Goal: Task Accomplishment & Management: Use online tool/utility

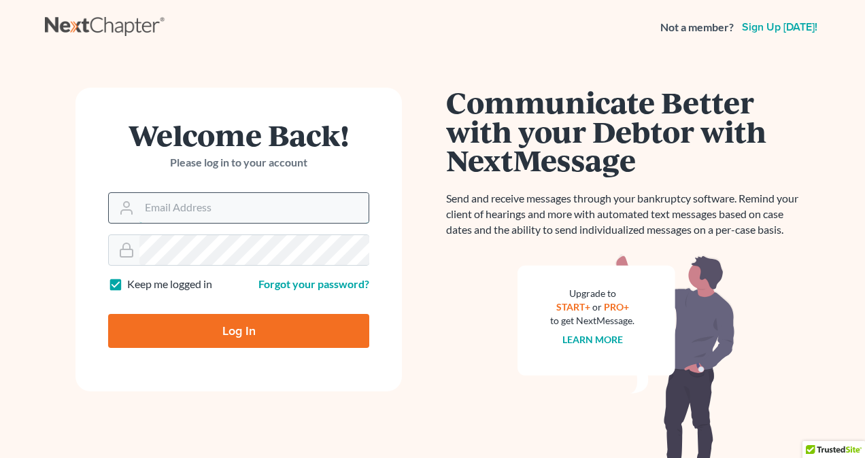
click at [224, 204] on input "Email Address" at bounding box center [253, 208] width 229 height 30
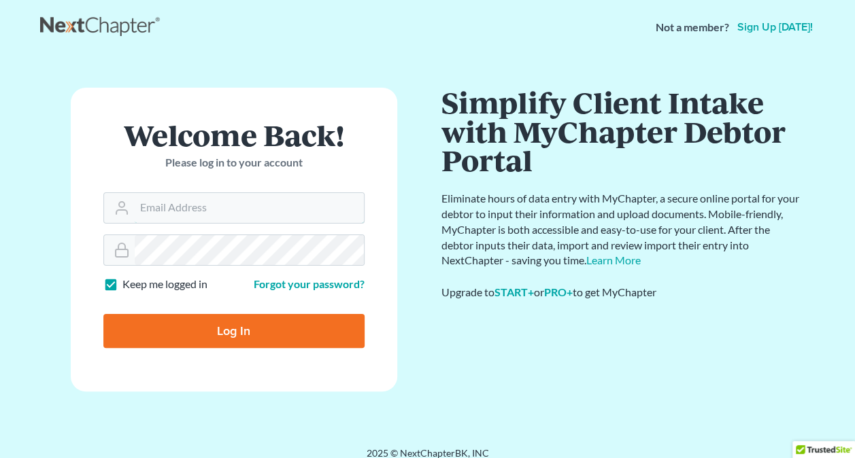
type input "[PERSON_NAME][EMAIL_ADDRESS][DOMAIN_NAME]"
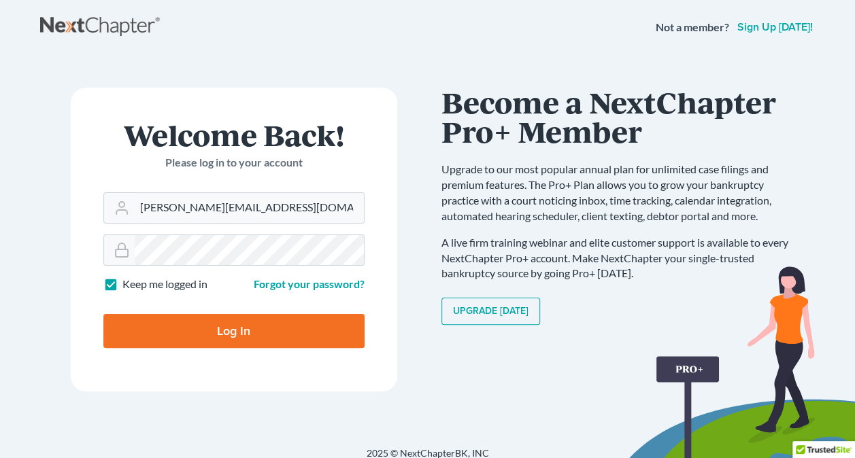
click at [316, 322] on input "Log In" at bounding box center [233, 331] width 261 height 34
type input "Thinking..."
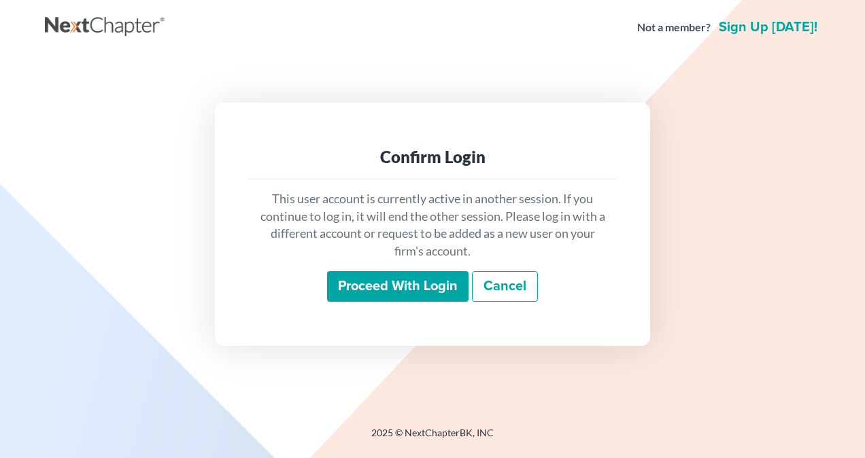
click at [399, 292] on input "Proceed with login" at bounding box center [397, 286] width 141 height 31
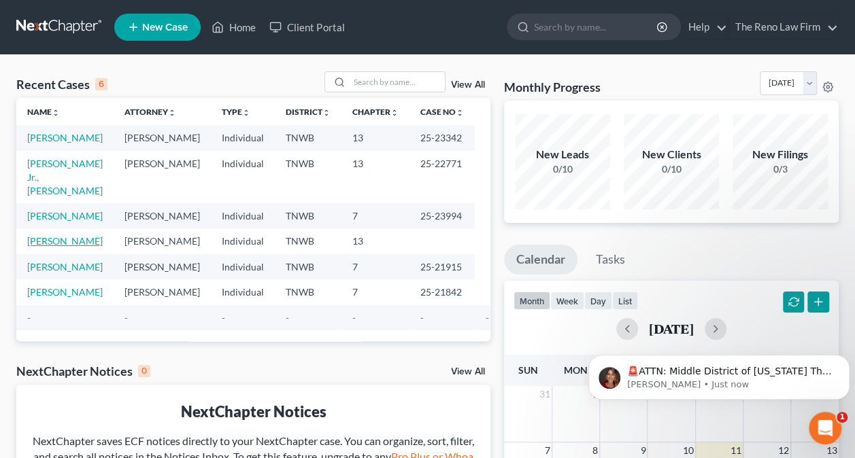
click at [58, 235] on link "[PERSON_NAME]" at bounding box center [64, 241] width 75 height 12
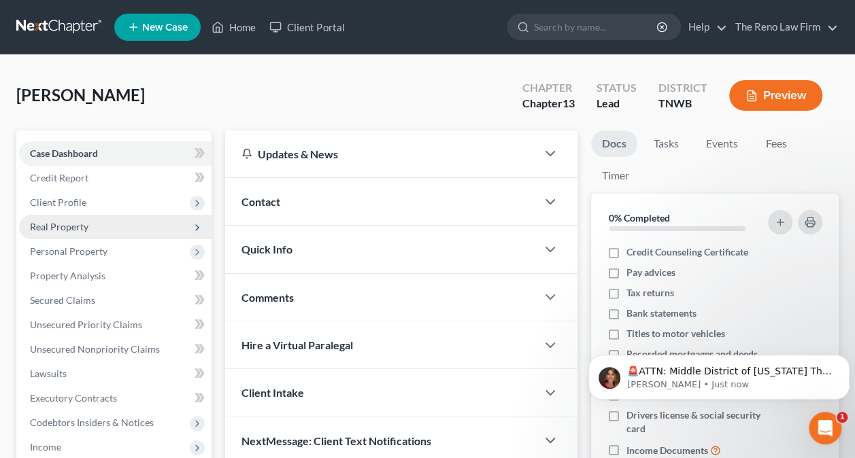
click at [57, 222] on span "Real Property" at bounding box center [59, 227] width 58 height 12
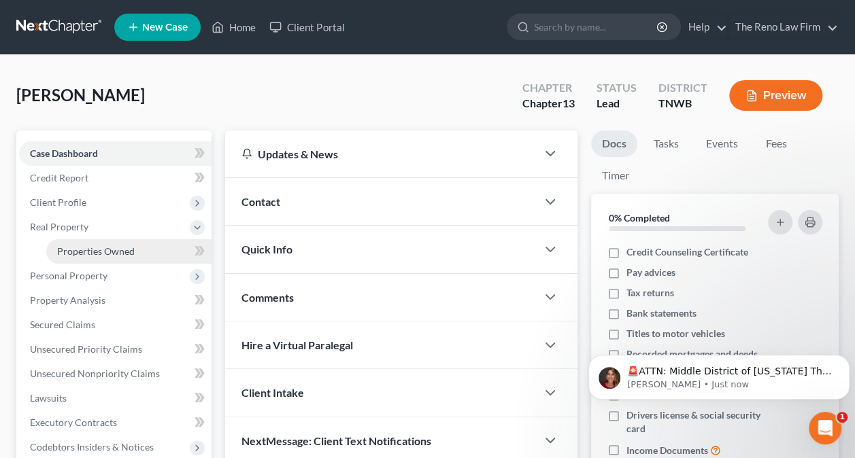
click at [77, 246] on span "Properties Owned" at bounding box center [96, 252] width 78 height 12
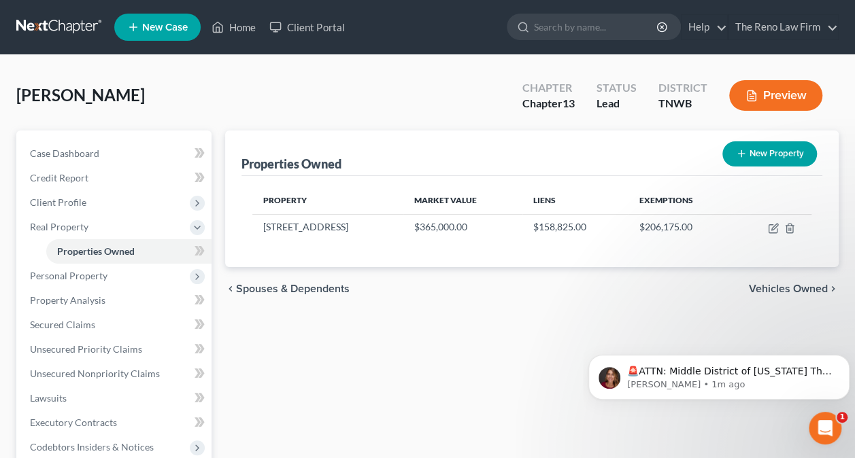
click at [46, 239] on link "Properties Owned" at bounding box center [128, 251] width 165 height 24
